Goal: Navigation & Orientation: Find specific page/section

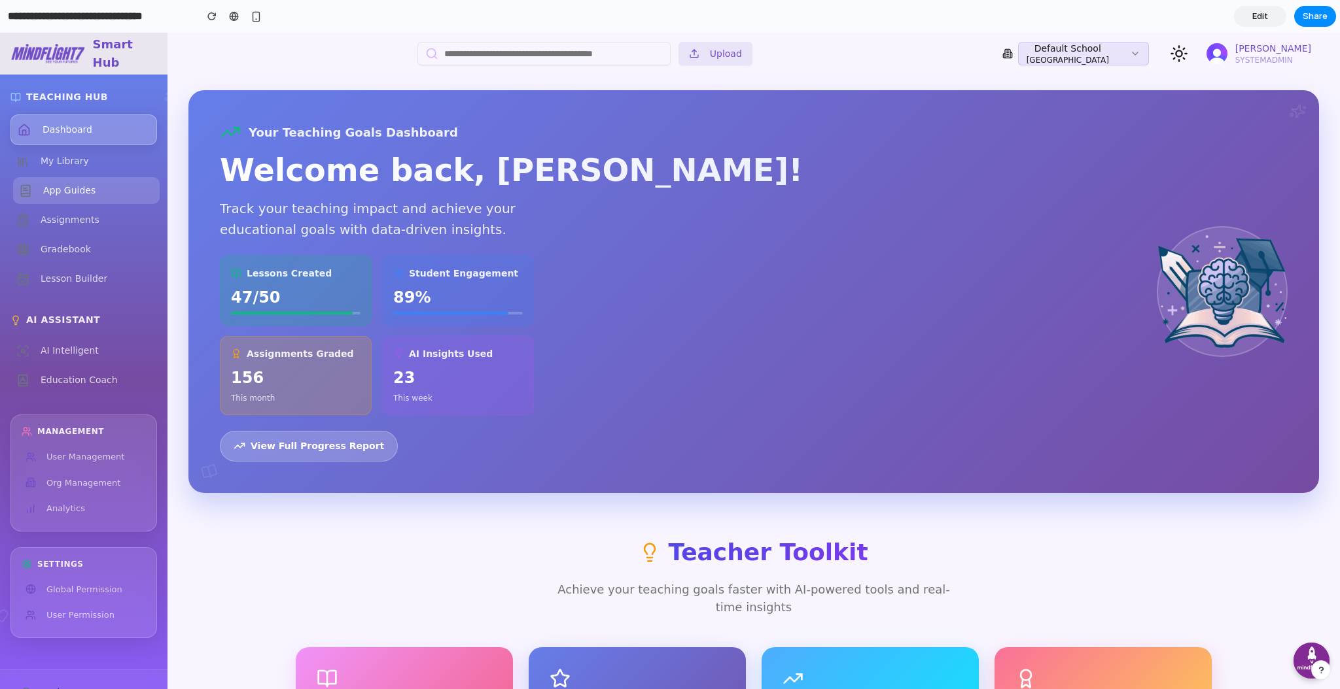
click at [60, 198] on link "App Guides" at bounding box center [86, 190] width 147 height 27
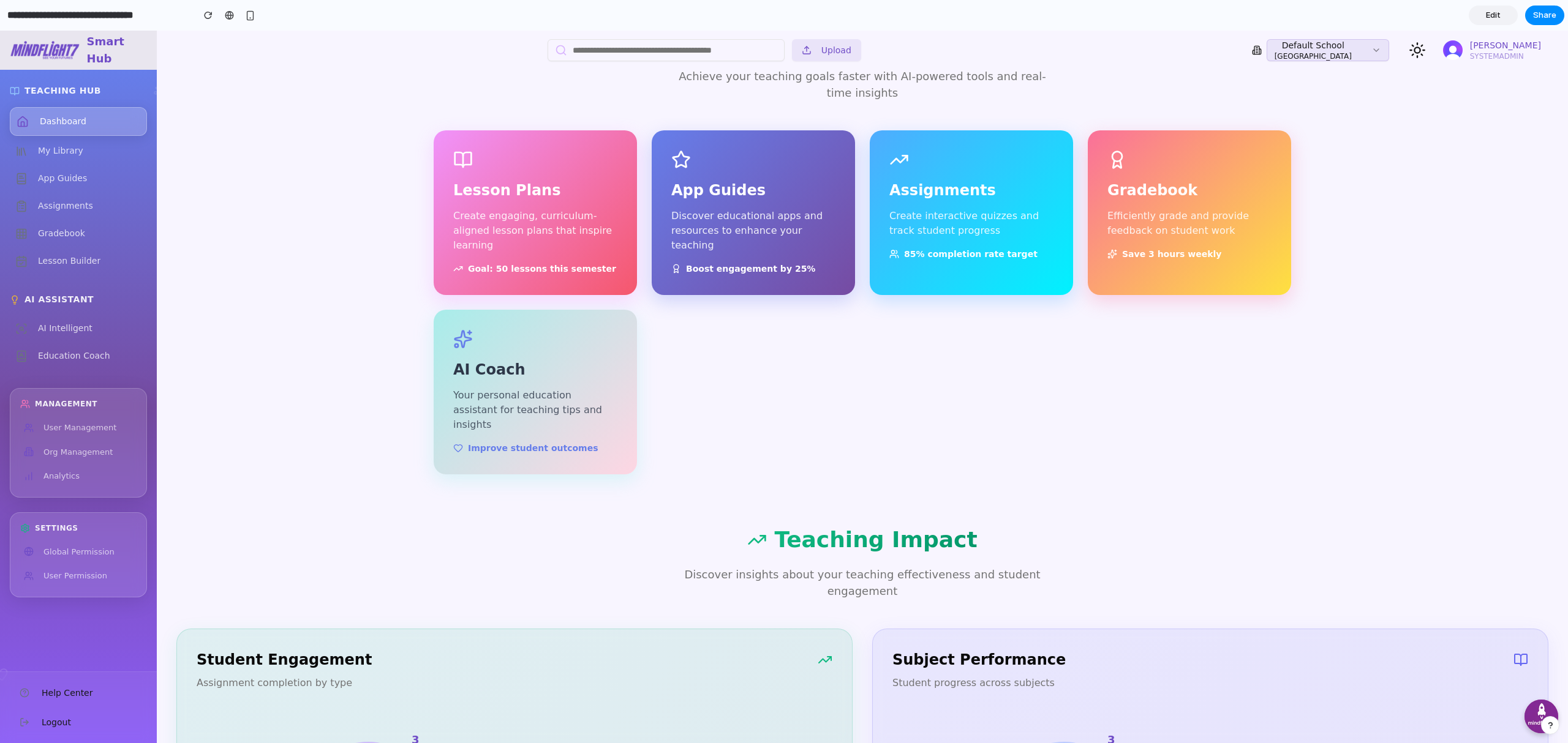
scroll to position [415, 0]
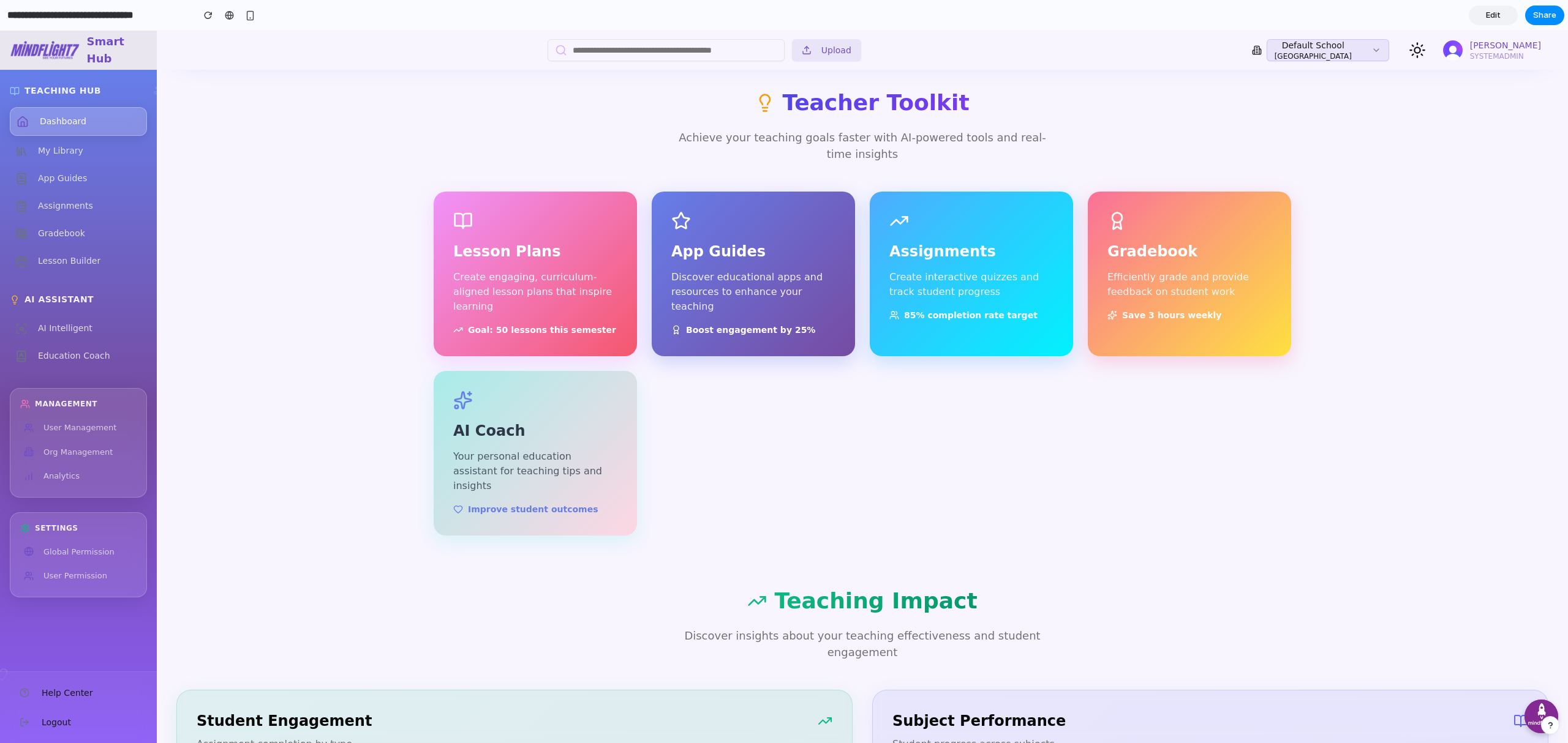
click at [733, 262] on h3 "App Guides" at bounding box center [753, 252] width 164 height 22
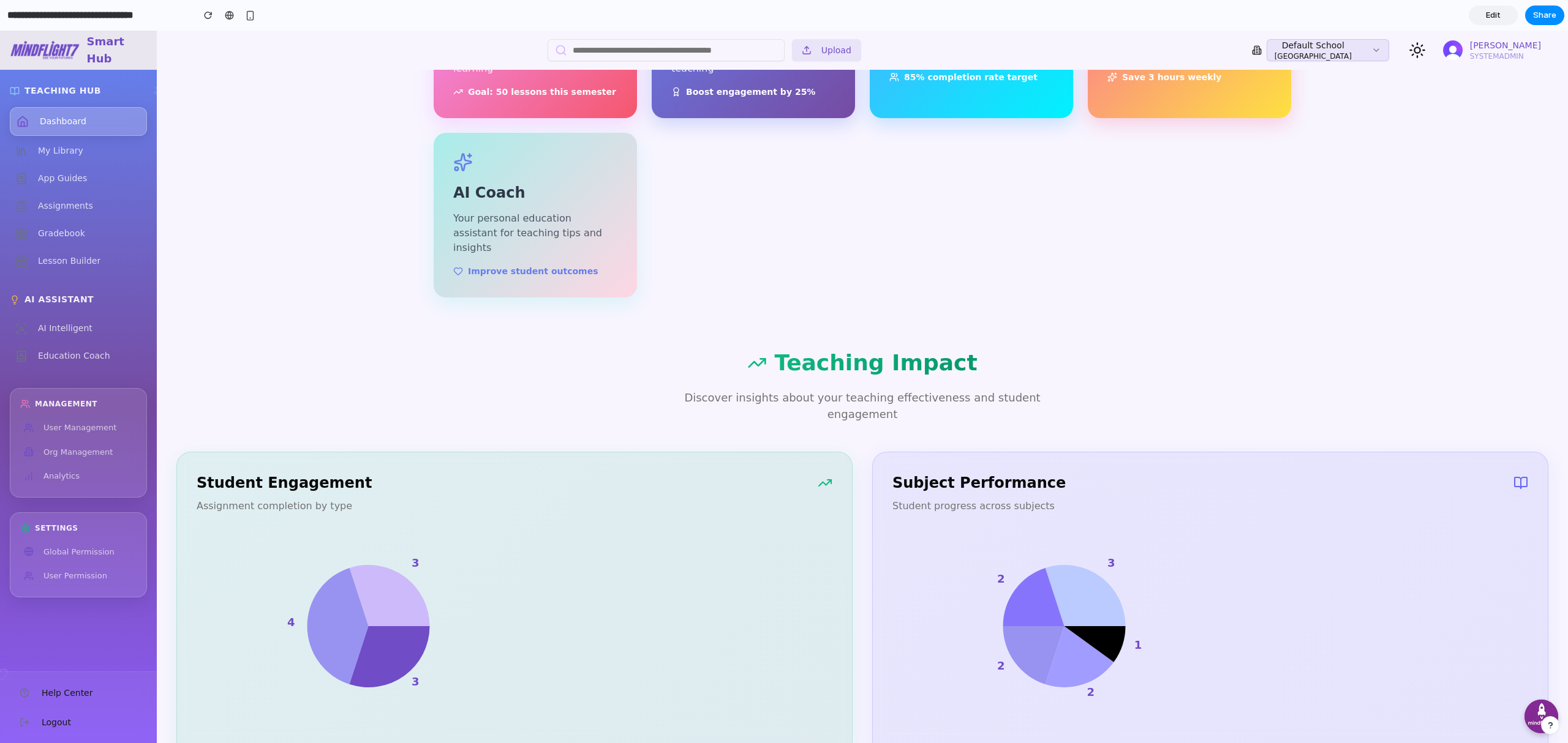
scroll to position [0, 0]
